Goal: Task Accomplishment & Management: Use online tool/utility

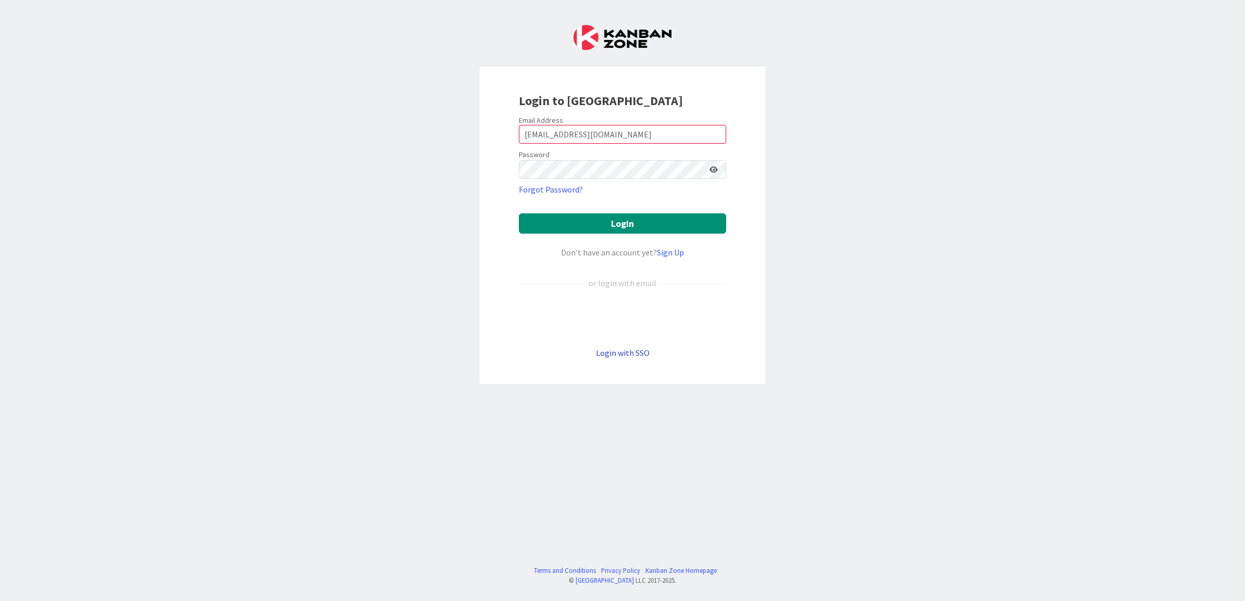
click at [638, 354] on link "Login with SSO" at bounding box center [623, 353] width 54 height 10
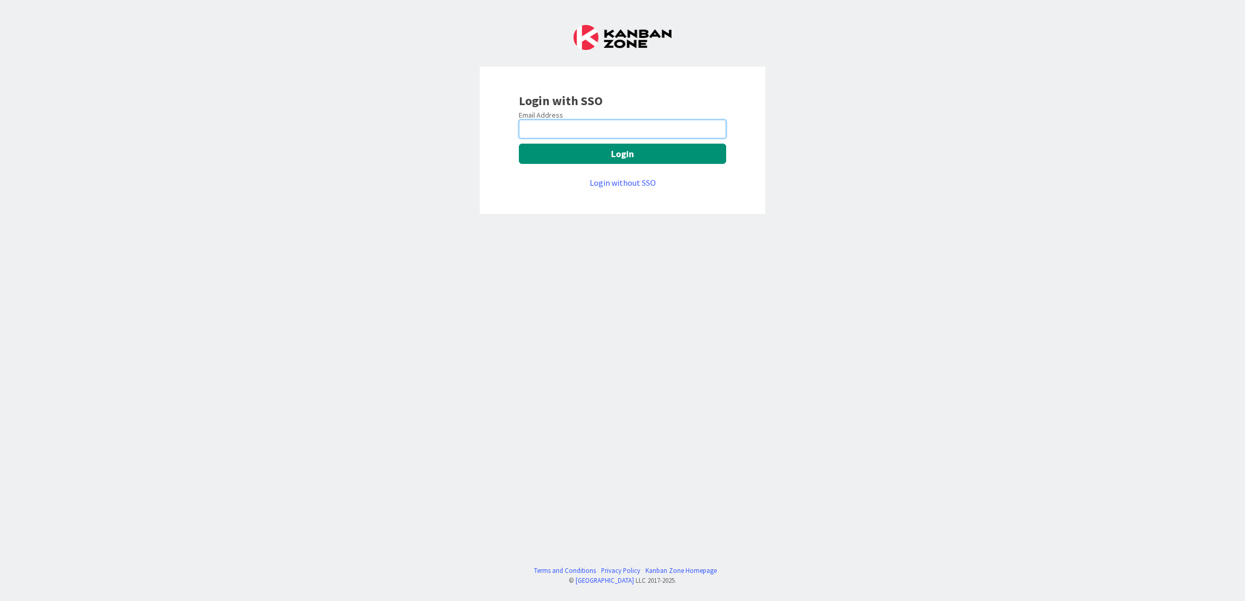
click at [621, 134] on input "email" at bounding box center [622, 129] width 207 height 19
type input "[EMAIL_ADDRESS][DOMAIN_NAME]"
click at [608, 149] on button "Login" at bounding box center [622, 154] width 207 height 20
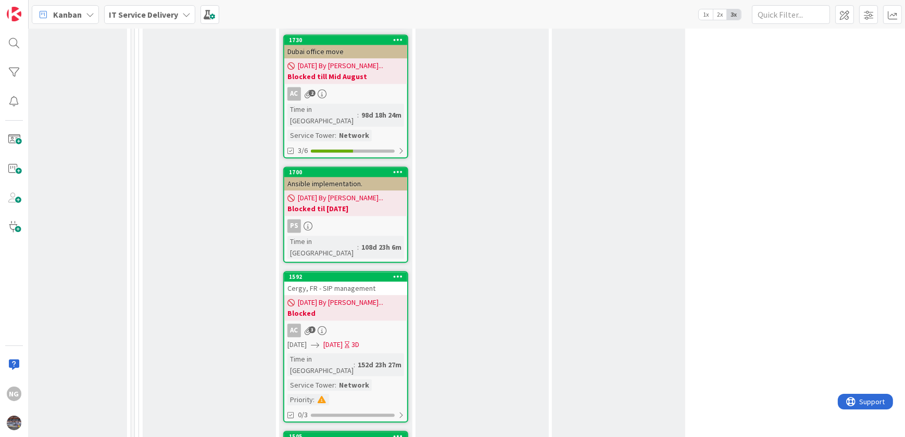
scroll to position [2745, 588]
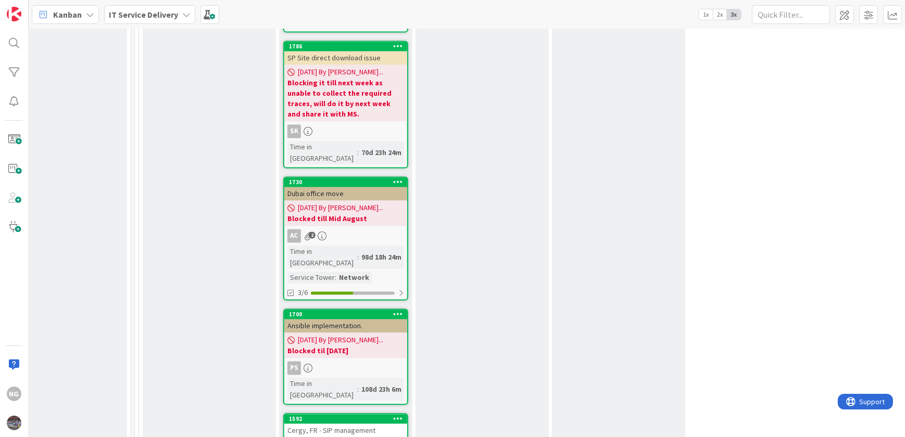
click at [341, 424] on div "Cergy, FR - SIP management" at bounding box center [345, 431] width 123 height 14
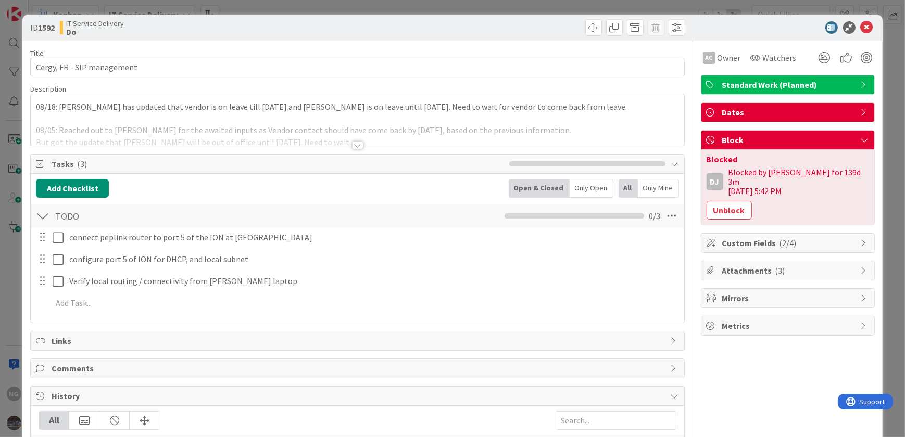
click at [219, 110] on div "08/18: Bruno has updated that vendor is on leave till 25th August and Sylvie Ma…" at bounding box center [357, 120] width 653 height 52
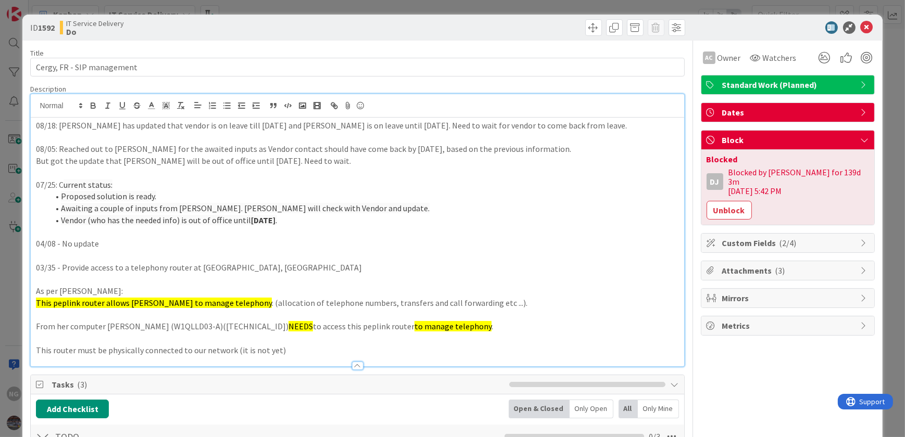
click at [274, 128] on p "08/18: Bruno has updated that vendor is on leave till 25th August and Sylvie Ma…" at bounding box center [357, 126] width 643 height 12
click at [384, 128] on p "08/18: Bruno has updated that vendor is on leave till 25th August and Sylvie Ma…" at bounding box center [357, 126] width 643 height 12
click at [453, 129] on p "08/18: Bruno has updated that vendor is on leave till 25th August and Sylvie Ma…" at bounding box center [357, 126] width 643 height 12
click at [36, 124] on p "08/18: Bruno has updated that vendor is on leave till 25th August and Sylvie Ma…" at bounding box center [357, 126] width 643 height 12
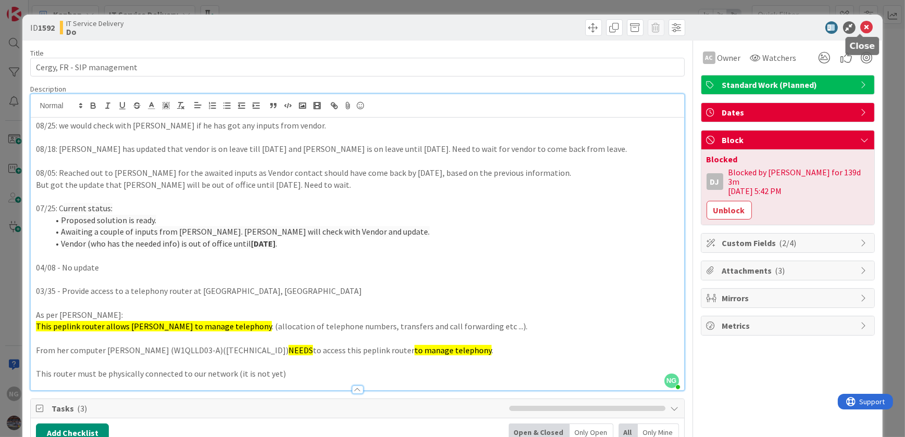
click at [862, 30] on icon at bounding box center [867, 27] width 12 height 12
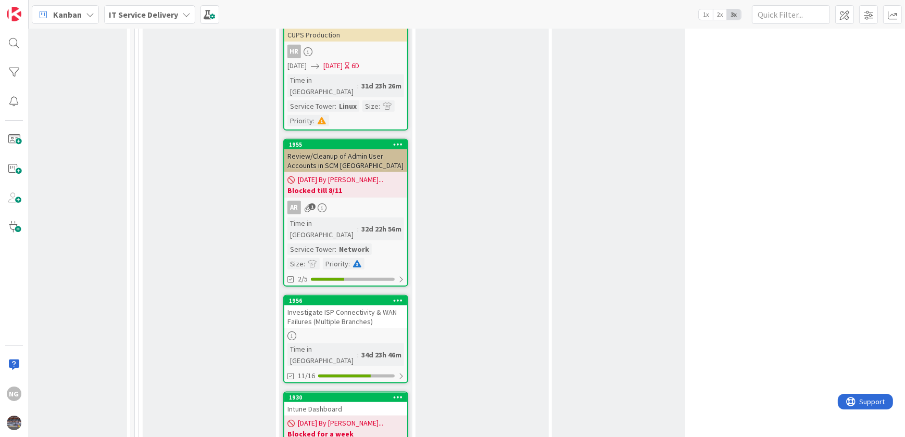
scroll to position [1420, 588]
